Goal: Task Accomplishment & Management: Use online tool/utility

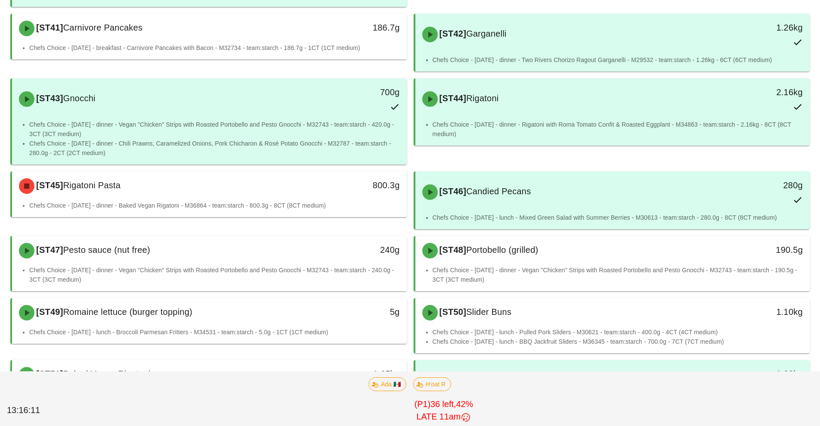
scroll to position [655, 0]
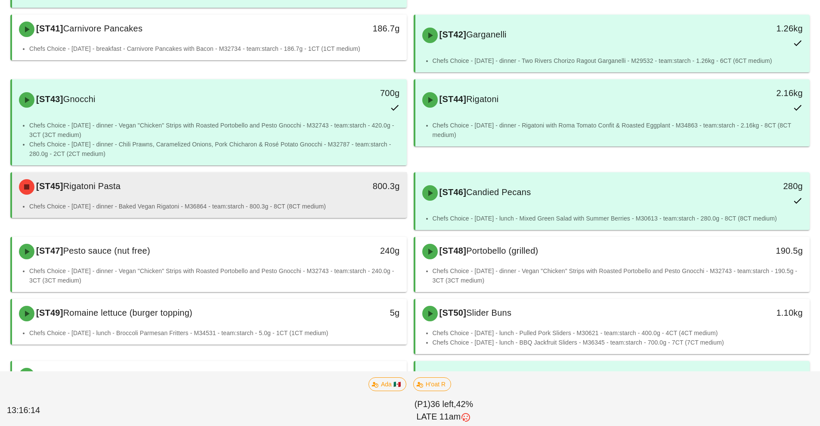
click at [274, 200] on div "[ST45] Rigatoni Pasta 800.3g" at bounding box center [209, 186] width 395 height 29
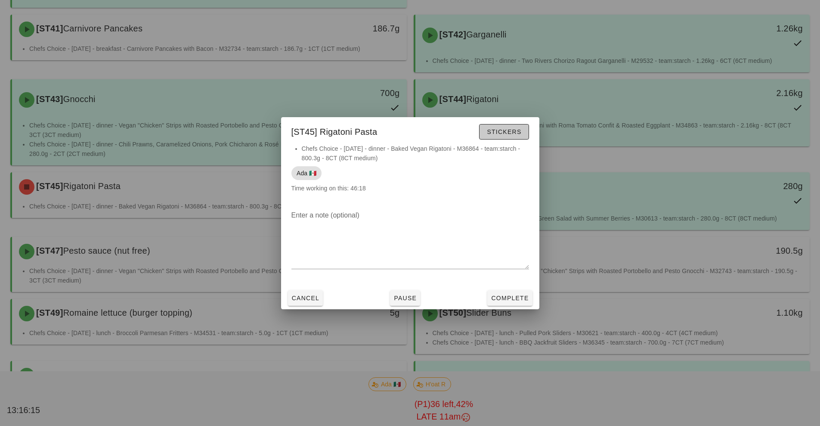
click at [506, 138] on button "Stickers" at bounding box center [503, 131] width 49 height 15
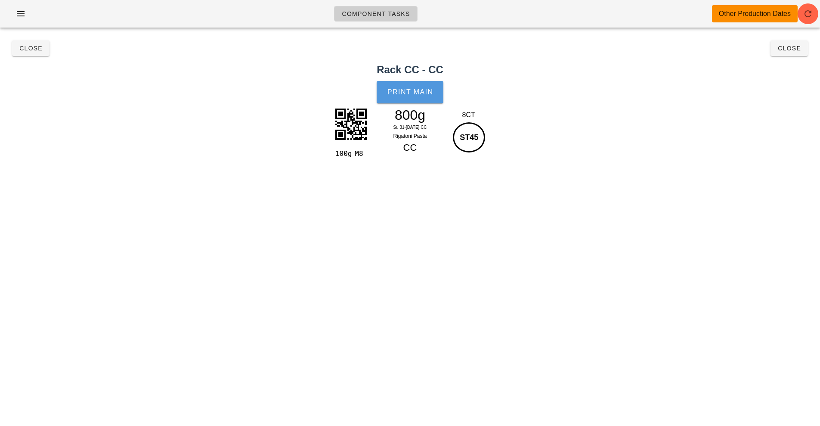
click at [415, 96] on button "Print Main" at bounding box center [409, 92] width 66 height 22
click at [781, 227] on div "Component Tasks Other Production Dates team:starch All veg protein starch sauci…" at bounding box center [410, 213] width 820 height 426
click at [797, 48] on span "Close" at bounding box center [789, 48] width 24 height 7
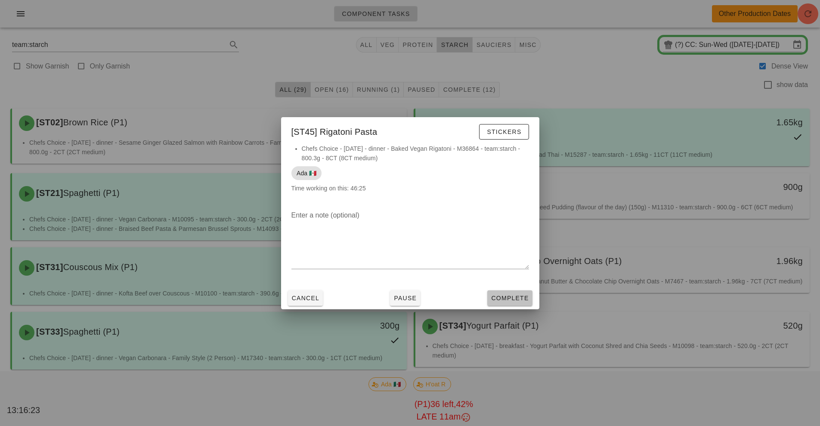
click at [509, 298] on span "Complete" at bounding box center [509, 297] width 38 height 7
